Goal: Task Accomplishment & Management: Use online tool/utility

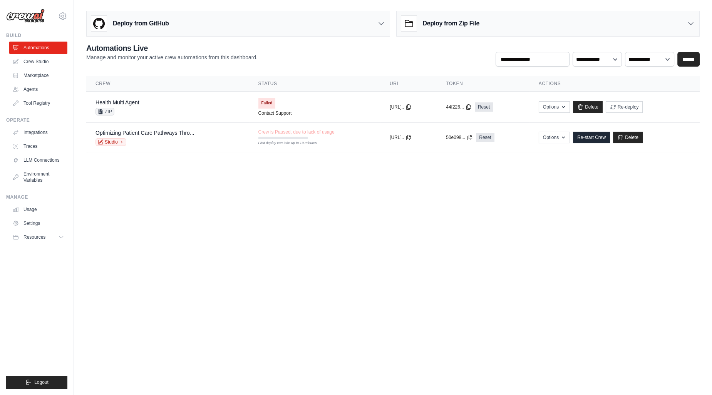
click at [458, 222] on body "krishnakumar@assurecare.com Settings Build Automations Crew Studio" at bounding box center [356, 197] width 712 height 395
click at [186, 136] on div "Optimizing Patient Care Pathways Thro... Studio" at bounding box center [145, 137] width 99 height 17
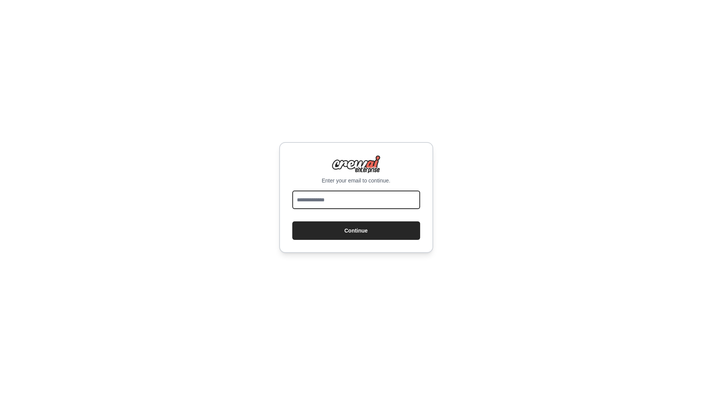
click at [341, 198] on input "email" at bounding box center [356, 200] width 128 height 18
click at [326, 308] on div "Enter your email to continue. Continue" at bounding box center [356, 197] width 712 height 395
click at [338, 196] on input "email" at bounding box center [356, 200] width 128 height 18
type input "**********"
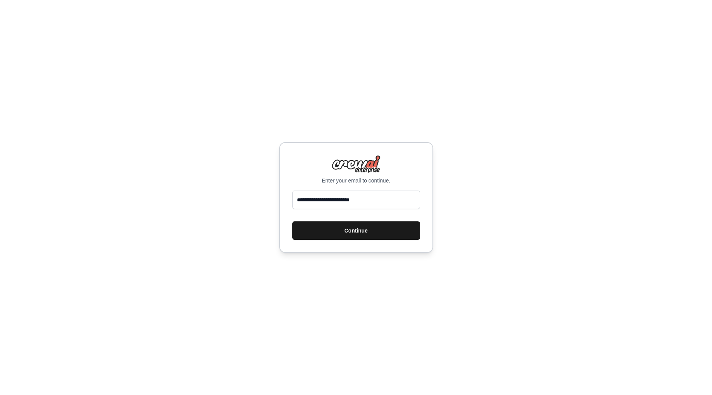
click at [349, 228] on button "Continue" at bounding box center [356, 231] width 128 height 18
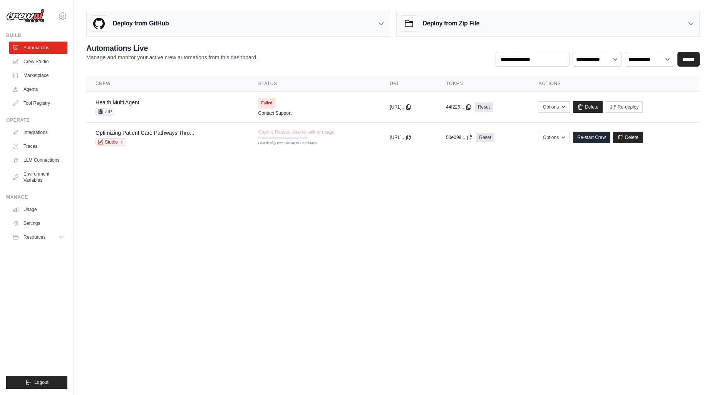
click at [457, 254] on body "[PERSON_NAME][EMAIL_ADDRESS][DOMAIN_NAME] Settings Build Automations Crew Studio" at bounding box center [356, 197] width 712 height 395
click at [478, 211] on body "[PERSON_NAME][EMAIL_ADDRESS][DOMAIN_NAME] Settings Build Automations Crew Studio" at bounding box center [356, 197] width 712 height 395
click at [154, 133] on link "Optimizing Patient Care Pathways Thro..." at bounding box center [145, 133] width 99 height 6
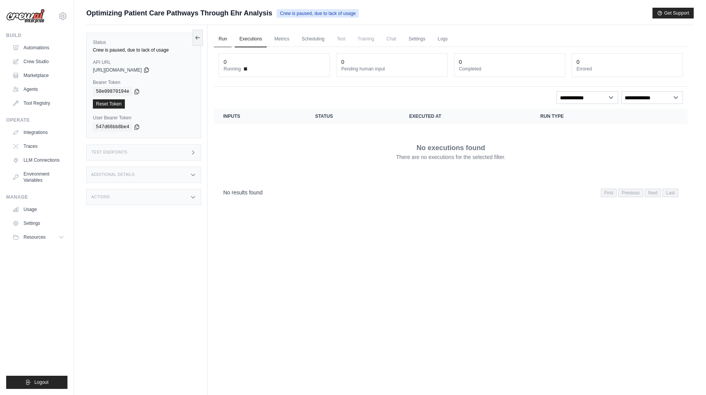
click at [222, 39] on link "Run" at bounding box center [223, 39] width 18 height 16
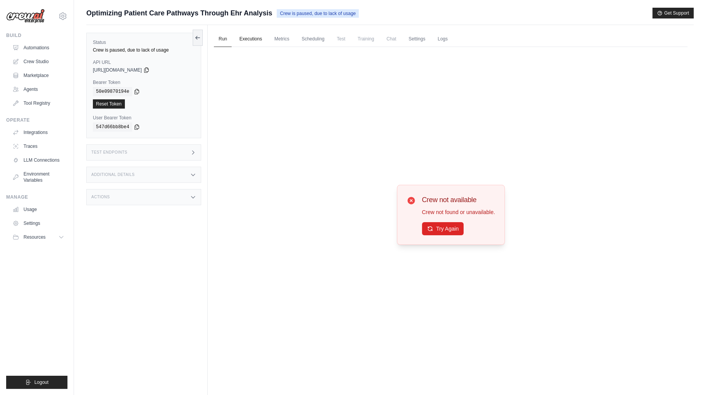
click at [244, 36] on link "Executions" at bounding box center [251, 39] width 32 height 16
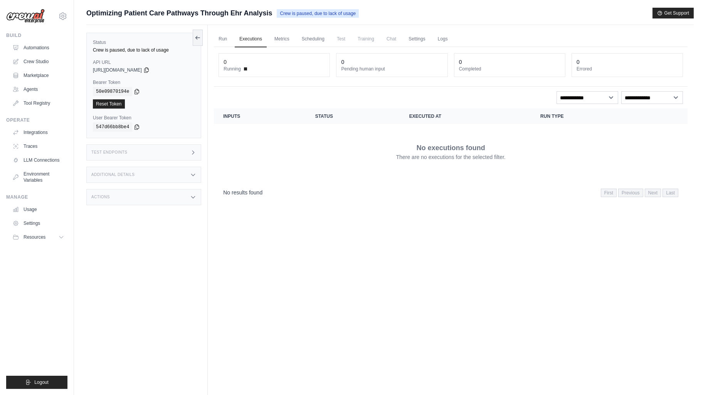
click at [193, 152] on icon at bounding box center [193, 152] width 6 height 6
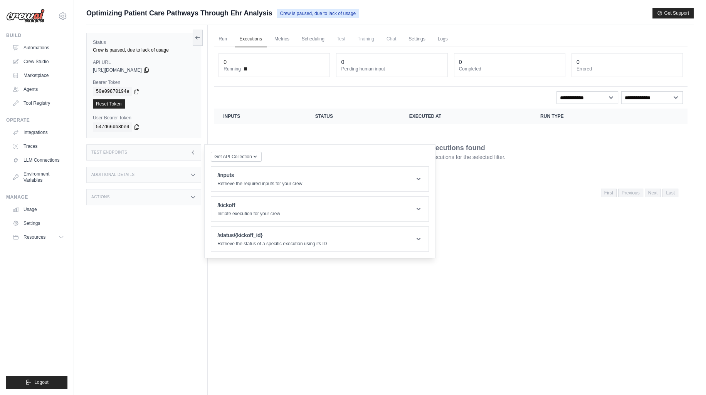
click at [313, 299] on div "Run Executions Metrics Scheduling Test Training Chat Settings Logs 0 Running 0 …" at bounding box center [451, 222] width 486 height 395
click at [34, 59] on link "Crew Studio" at bounding box center [39, 61] width 58 height 12
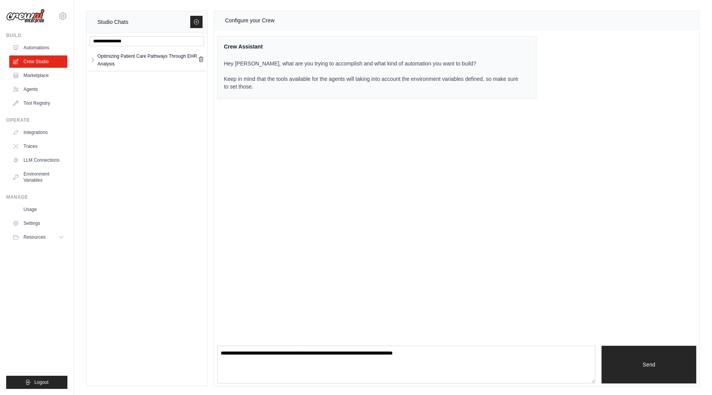
click at [34, 59] on link "Crew Studio" at bounding box center [38, 61] width 58 height 12
click at [150, 58] on div "Optimizing Patient Care Pathways Through EHR Analysis" at bounding box center [147, 59] width 101 height 15
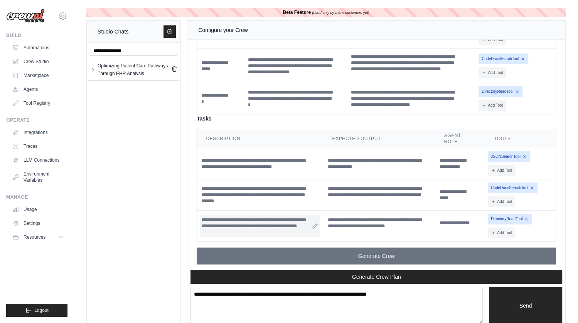
scroll to position [12, 0]
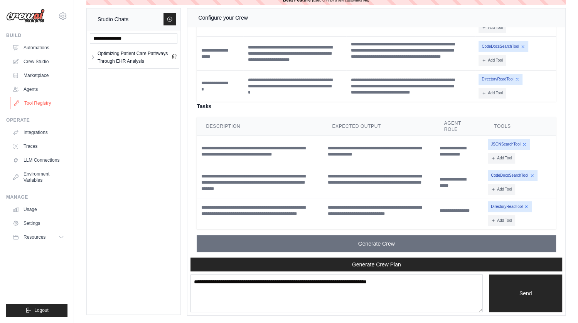
click at [42, 104] on link "Tool Registry" at bounding box center [39, 103] width 58 height 12
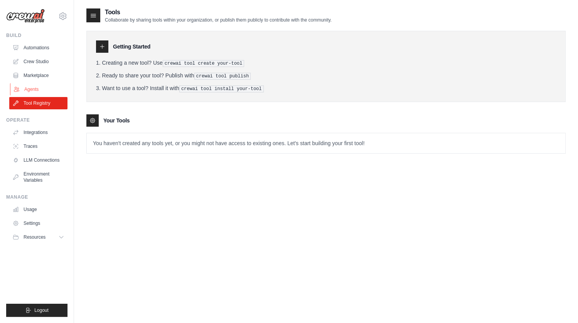
click at [41, 90] on link "Agents" at bounding box center [39, 89] width 58 height 12
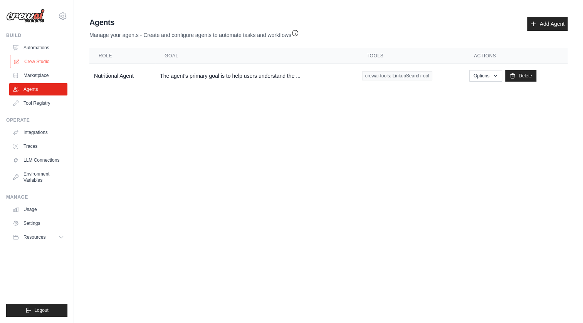
click at [45, 64] on link "Crew Studio" at bounding box center [39, 61] width 58 height 12
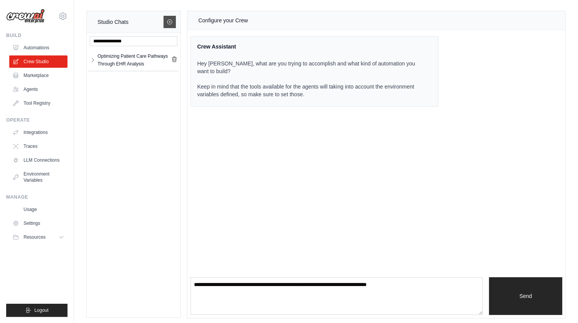
click at [171, 22] on icon at bounding box center [169, 22] width 6 height 6
click at [288, 214] on div "Configure your Crew Crew Assistant Hey [PERSON_NAME], what are you trying to ac…" at bounding box center [376, 164] width 378 height 307
click at [37, 62] on link "Crew Studio" at bounding box center [39, 61] width 58 height 12
